Goal: Check status

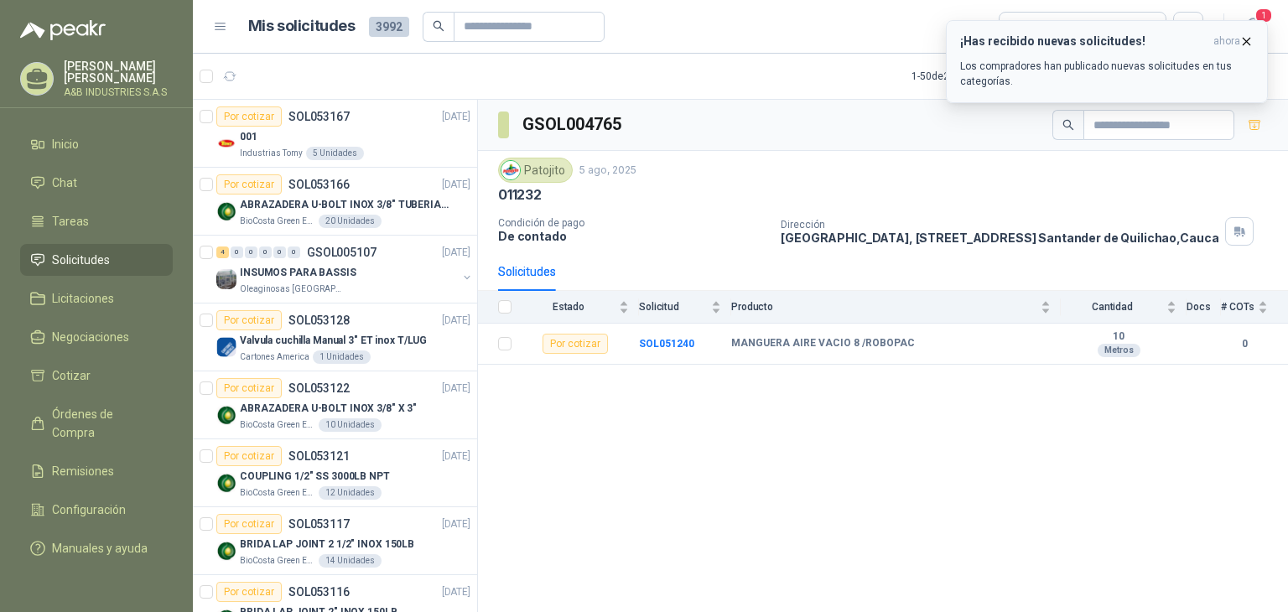
click at [1242, 46] on icon "button" at bounding box center [1246, 41] width 14 height 14
